Goal: Navigation & Orientation: Find specific page/section

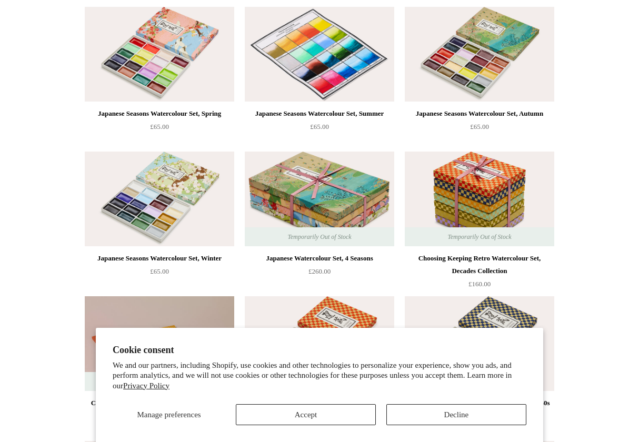
scroll to position [132, 0]
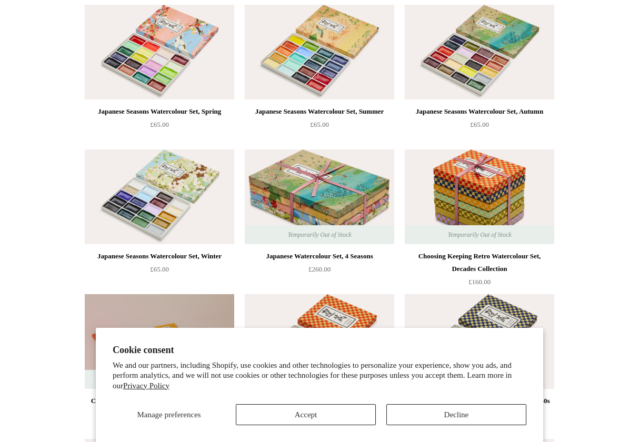
click at [410, 415] on button "Decline" at bounding box center [456, 414] width 140 height 21
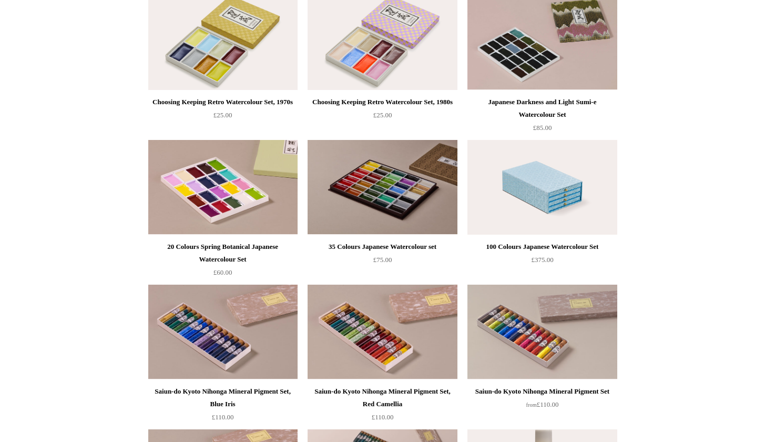
scroll to position [720, 0]
click at [555, 199] on img at bounding box center [542, 187] width 149 height 95
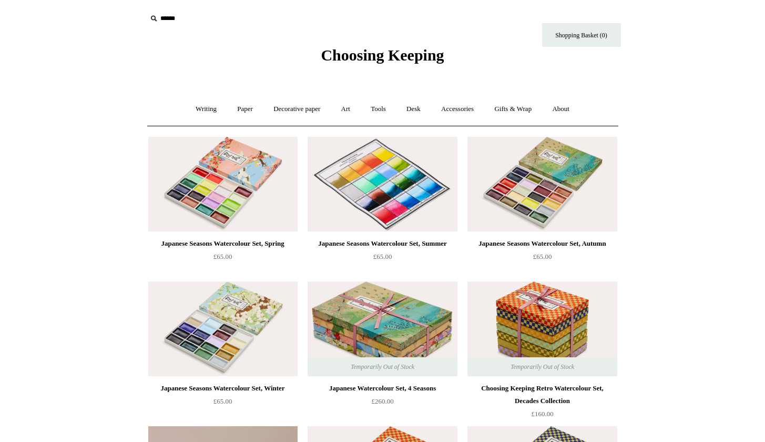
scroll to position [0, 0]
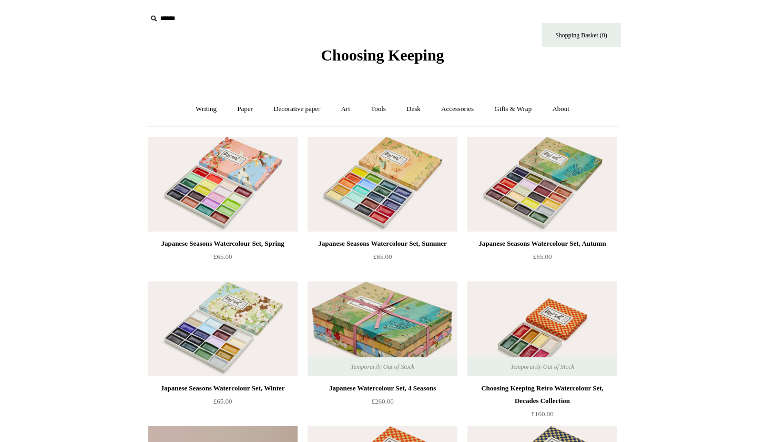
click at [573, 331] on img at bounding box center [542, 328] width 149 height 95
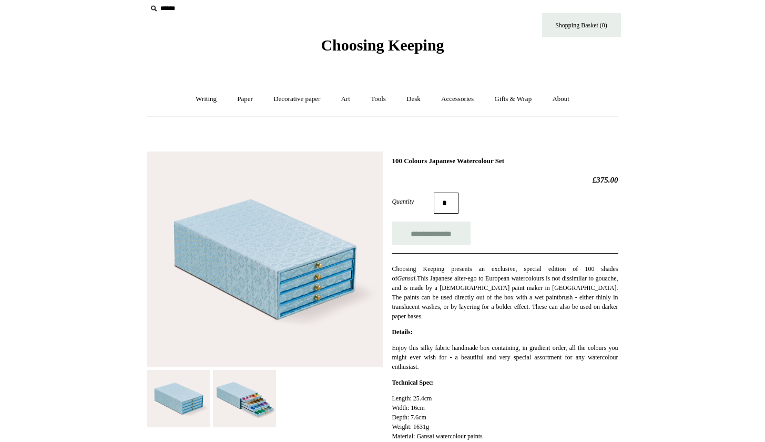
scroll to position [7, 0]
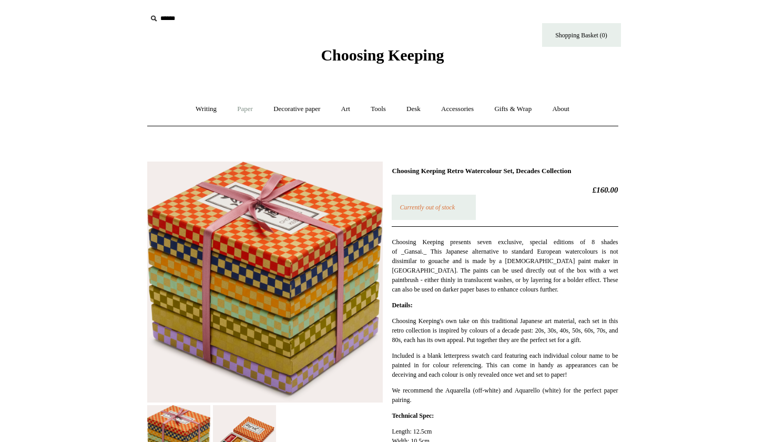
click at [239, 106] on link "Paper +" at bounding box center [245, 109] width 35 height 28
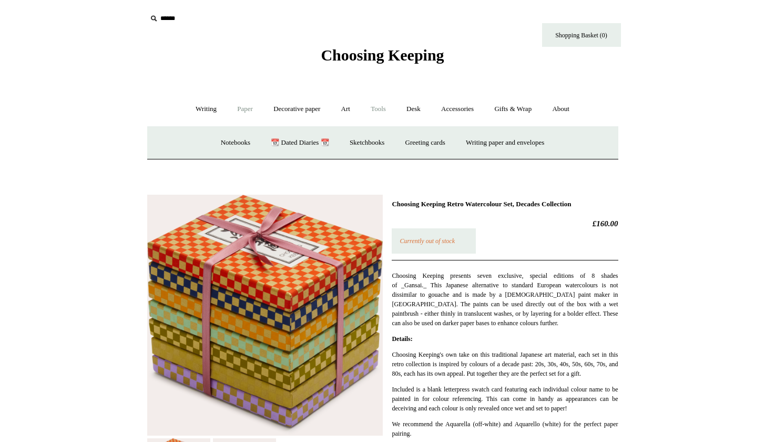
click at [377, 105] on link "Tools +" at bounding box center [378, 109] width 34 height 28
click at [382, 109] on link "Tools -" at bounding box center [378, 109] width 34 height 28
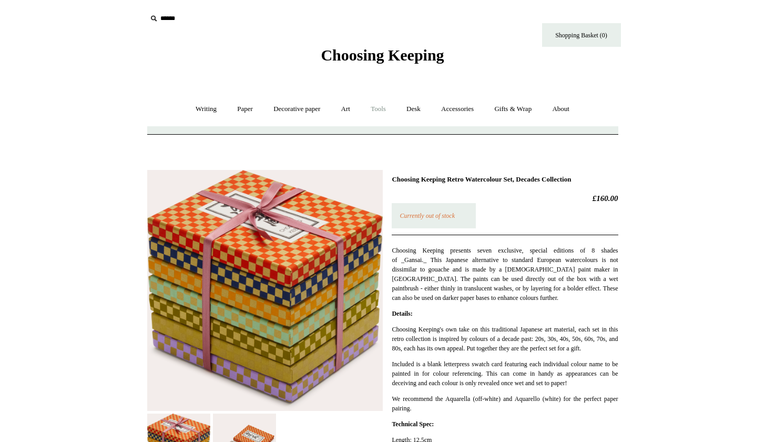
click at [382, 109] on link "Tools +" at bounding box center [378, 109] width 34 height 28
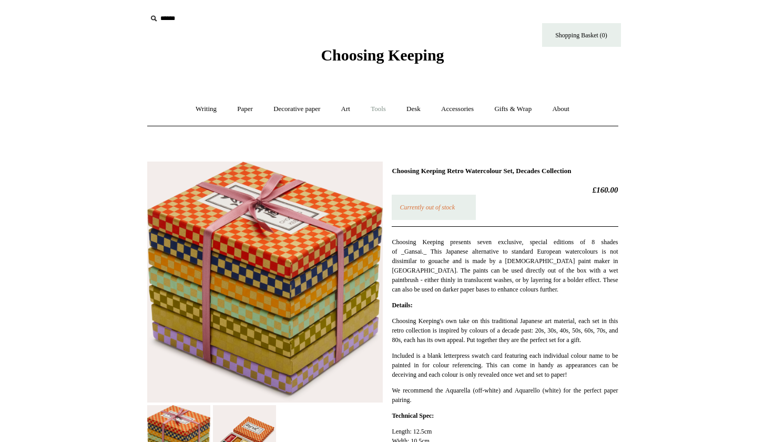
click at [382, 109] on link "Tools -" at bounding box center [378, 109] width 34 height 28
click at [523, 109] on link "Gifts & Wrap +" at bounding box center [513, 109] width 56 height 28
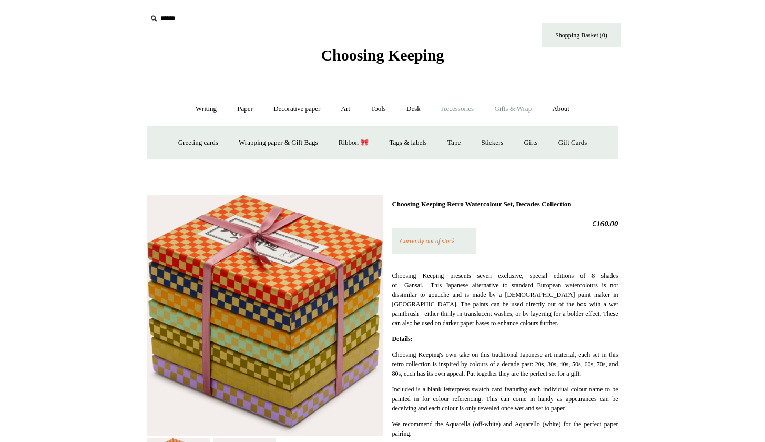
click at [472, 106] on link "Accessories +" at bounding box center [458, 109] width 52 height 28
click at [507, 108] on link "Gifts & Wrap +" at bounding box center [513, 109] width 56 height 28
click at [418, 106] on link "Desk +" at bounding box center [413, 109] width 33 height 28
click at [252, 144] on link "Pen pots" at bounding box center [258, 143] width 42 height 28
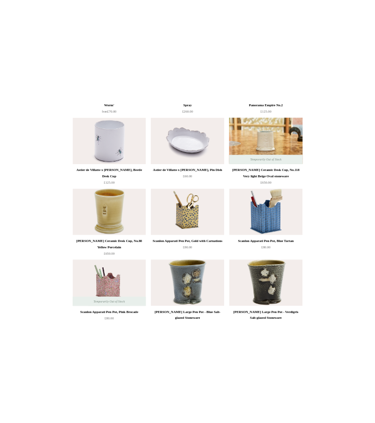
scroll to position [1122, 0]
